Goal: Information Seeking & Learning: Learn about a topic

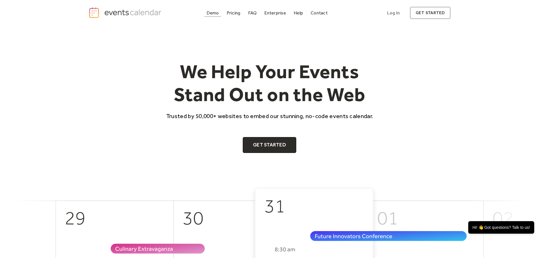
click at [211, 13] on div "Demo" at bounding box center [212, 12] width 12 height 3
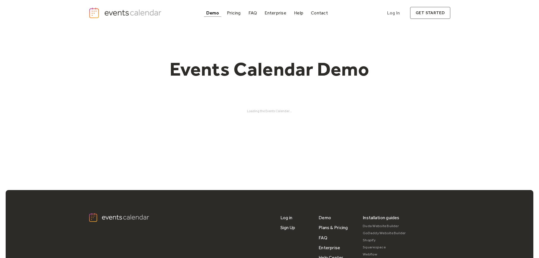
click at [268, 108] on div "Events Calendar Demo Loading the Events Calendar..." at bounding box center [270, 85] width 362 height 119
click at [214, 12] on div "Demo" at bounding box center [212, 12] width 13 height 3
